Goal: Task Accomplishment & Management: Complete application form

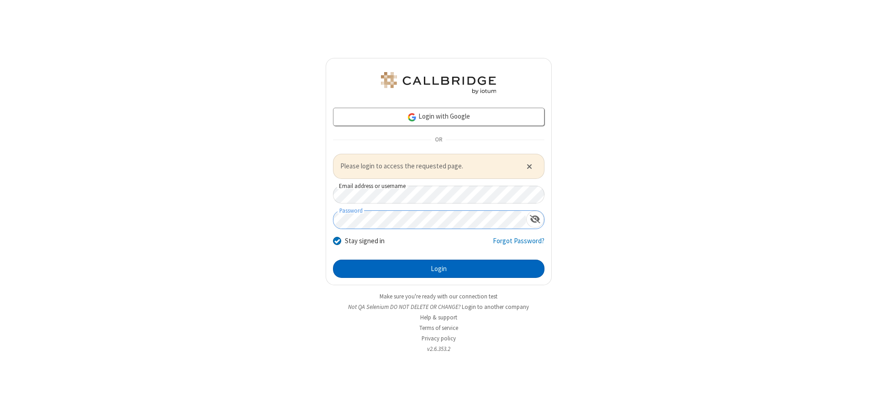
click at [438, 268] on button "Login" at bounding box center [438, 269] width 211 height 18
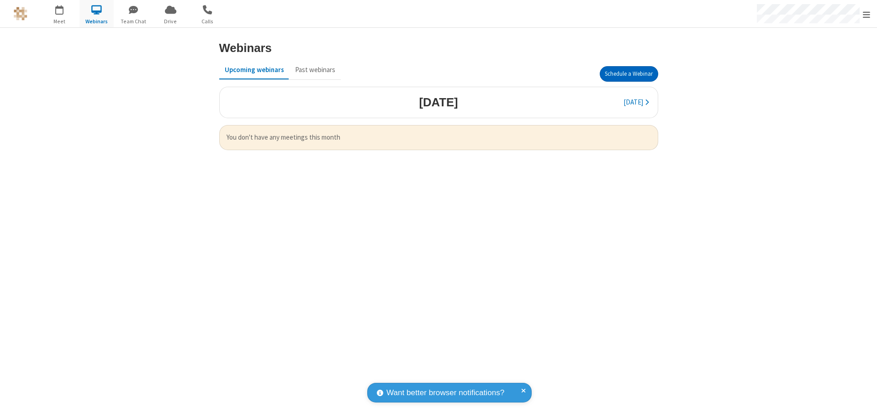
click at [628, 74] on button "Schedule a Webinar" at bounding box center [628, 74] width 58 height 16
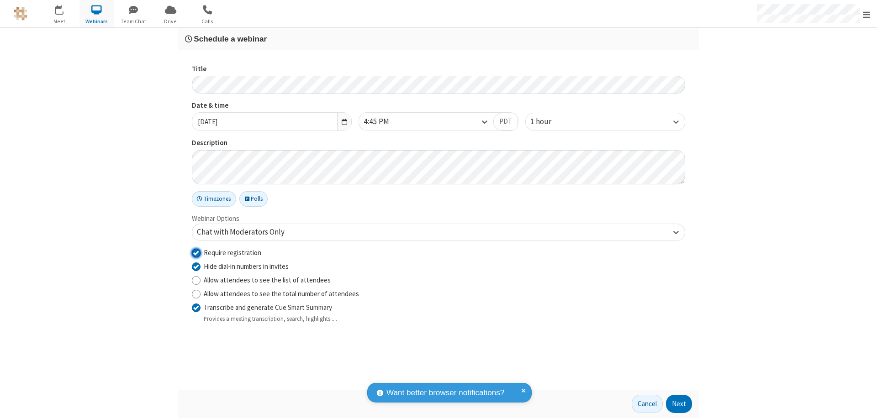
click at [196, 252] on input "Require registration" at bounding box center [196, 253] width 9 height 10
checkbox input "false"
click at [679, 404] on button "Next" at bounding box center [679, 404] width 26 height 18
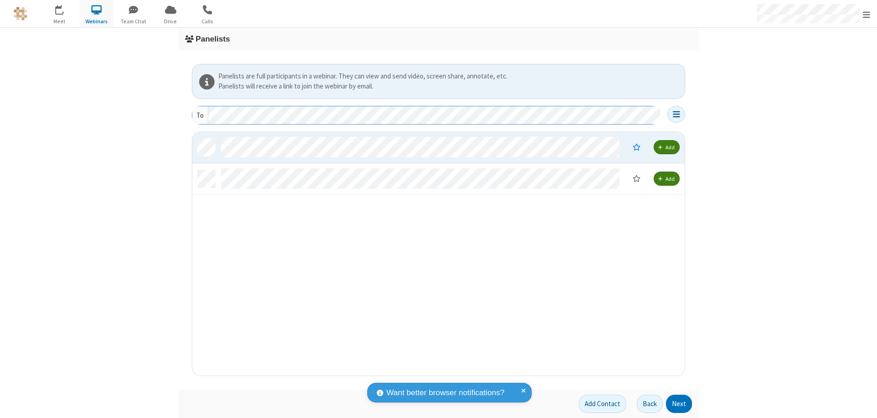
scroll to position [237, 485]
click at [679, 404] on button "Next" at bounding box center [679, 404] width 26 height 18
